Goal: Information Seeking & Learning: Learn about a topic

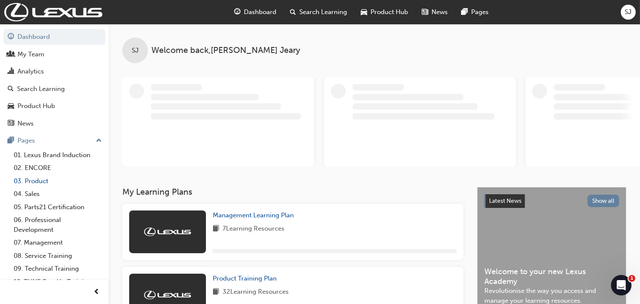
click at [46, 184] on link "03. Product" at bounding box center [57, 180] width 95 height 13
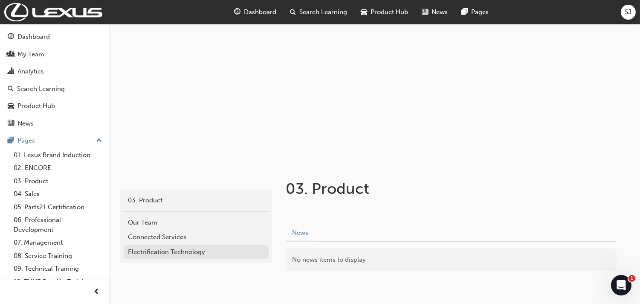
scroll to position [75, 0]
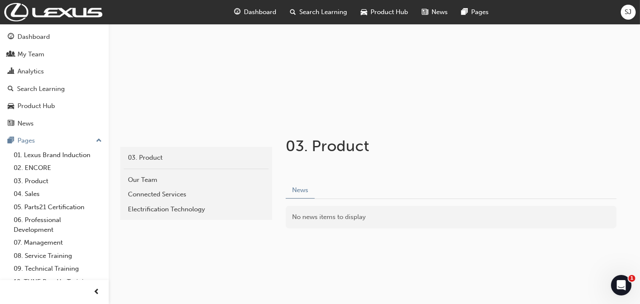
click at [389, 9] on span "Product Hub" at bounding box center [390, 12] width 38 height 10
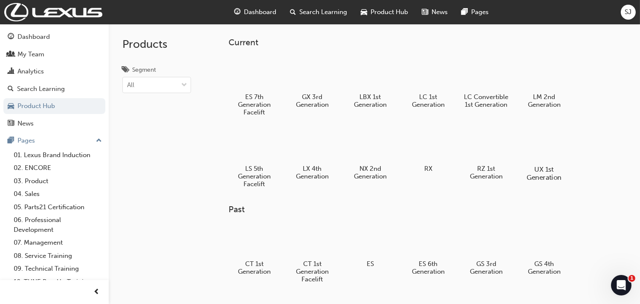
click at [543, 159] on div at bounding box center [544, 145] width 47 height 34
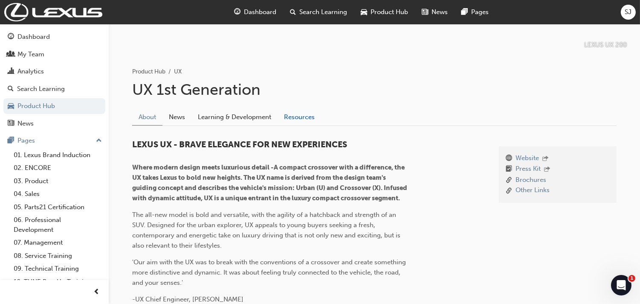
scroll to position [142, 0]
click at [308, 110] on link "Resources" at bounding box center [299, 116] width 43 height 16
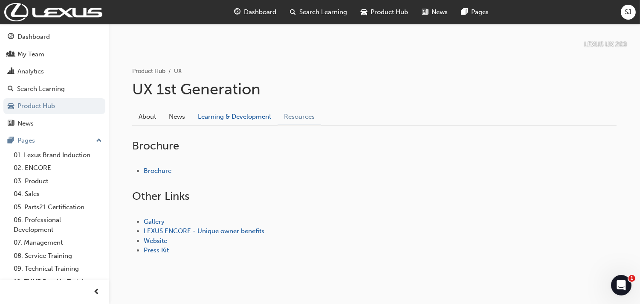
click at [223, 116] on link "Learning & Development" at bounding box center [234, 116] width 86 height 16
